Goal: Task Accomplishment & Management: Complete application form

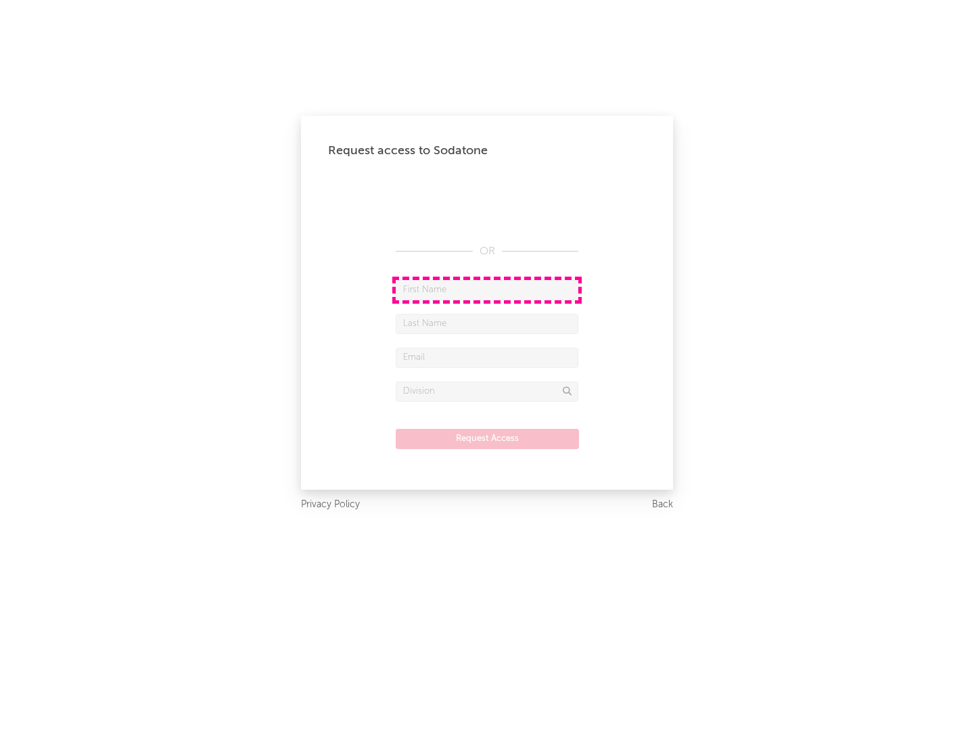
click at [487, 289] on input "text" at bounding box center [487, 290] width 183 height 20
type input "[PERSON_NAME]"
click at [487, 323] on input "text" at bounding box center [487, 324] width 183 height 20
type input "[PERSON_NAME]"
click at [487, 357] on input "text" at bounding box center [487, 358] width 183 height 20
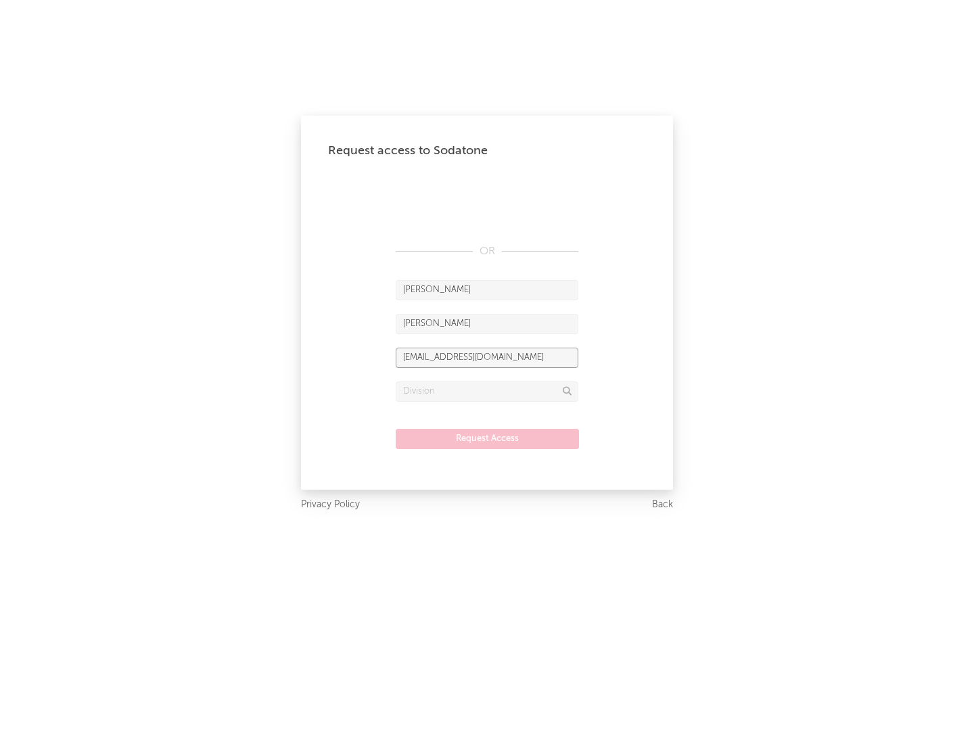
type input "[EMAIL_ADDRESS][DOMAIN_NAME]"
click at [487, 391] on input "text" at bounding box center [487, 391] width 183 height 20
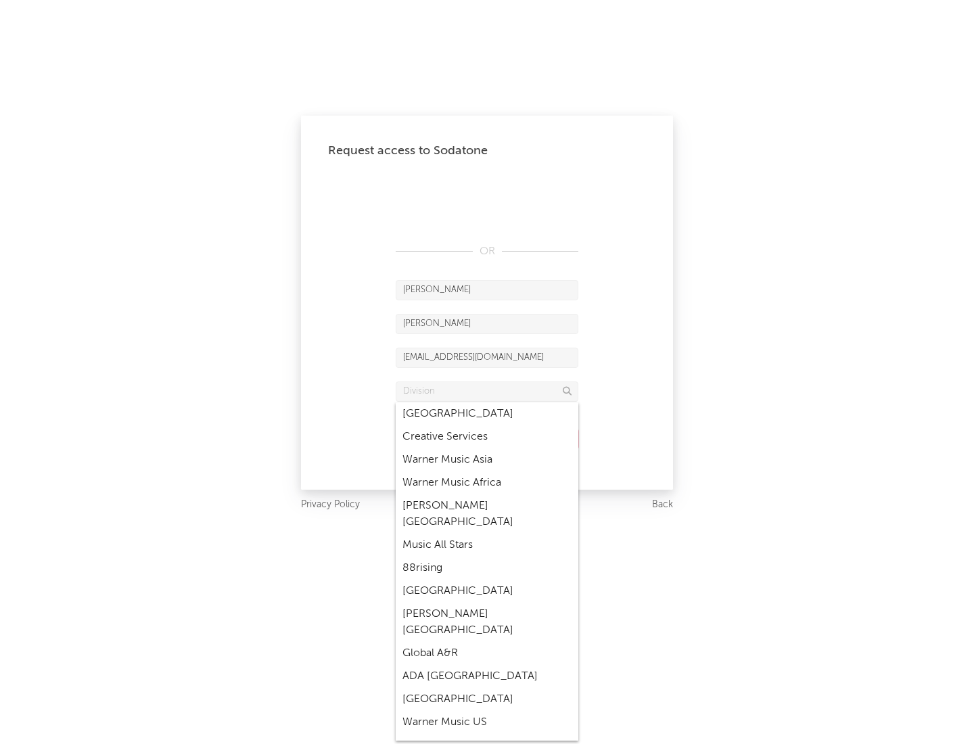
click at [487, 534] on div "Music All Stars" at bounding box center [487, 545] width 183 height 23
type input "Music All Stars"
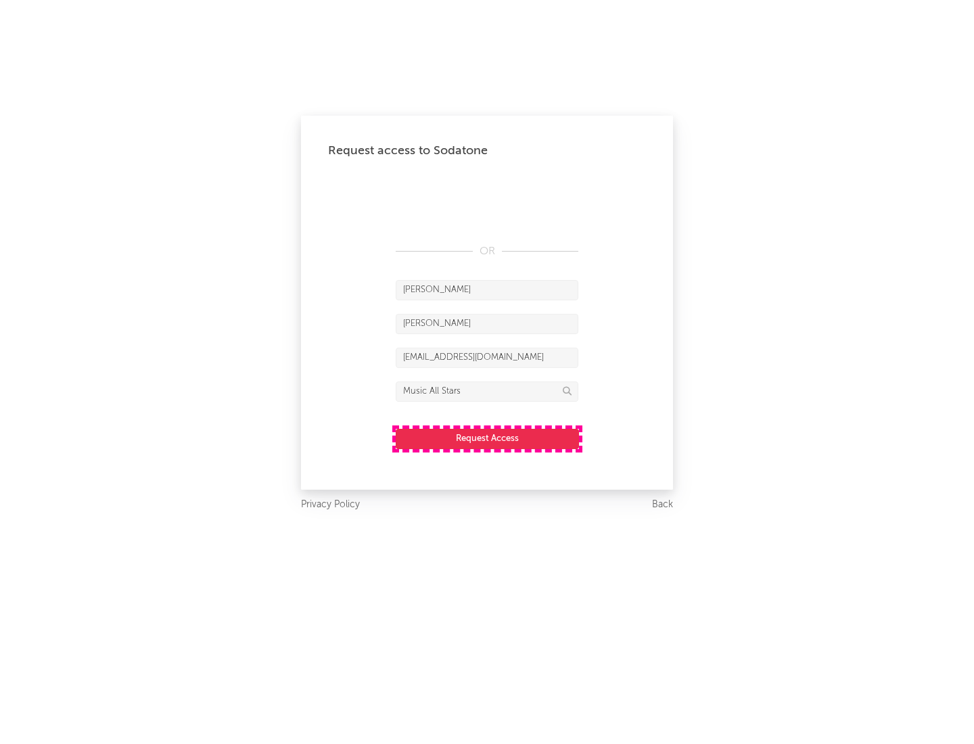
click at [487, 438] on button "Request Access" at bounding box center [487, 439] width 183 height 20
